Goal: Information Seeking & Learning: Learn about a topic

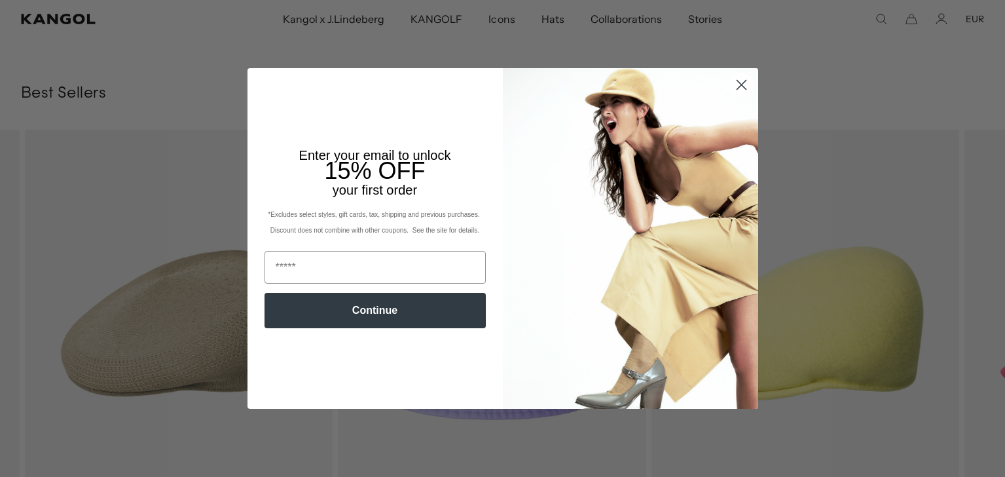
scroll to position [0, 270]
